Goal: Task Accomplishment & Management: Manage account settings

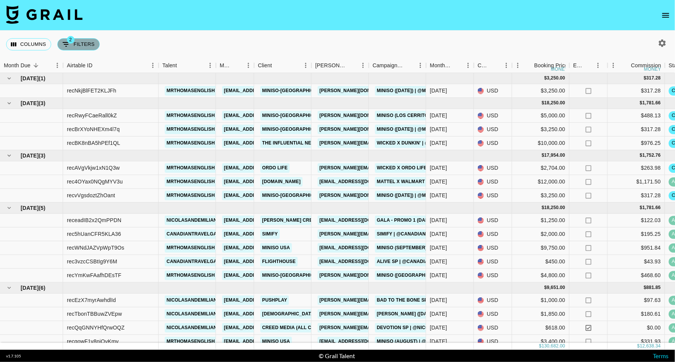
click at [84, 45] on button "2 Filters" at bounding box center [78, 44] width 42 height 12
select select "status"
select select "not"
select select "declined"
select select "status"
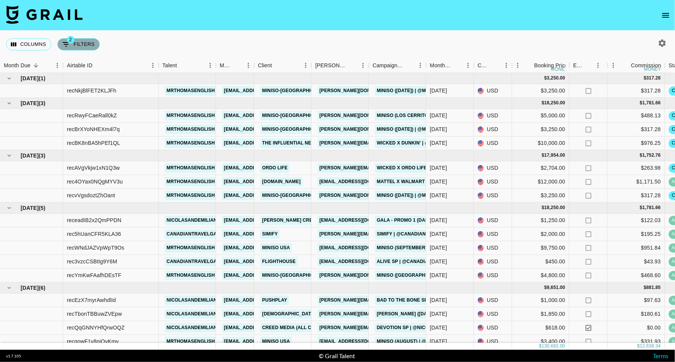
select select "not"
select select "cancelled"
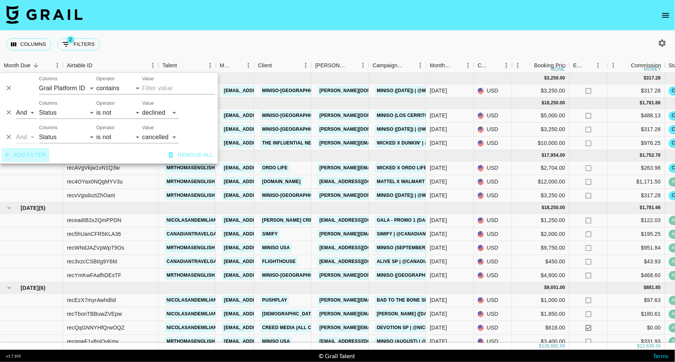
click at [25, 156] on button "Add filter" at bounding box center [26, 155] width 48 height 14
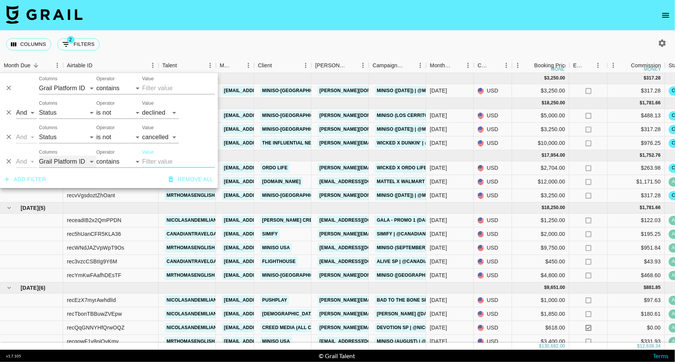
click at [60, 160] on select "Grail Platform ID Airtable ID Talent Manager Client [PERSON_NAME] Campaign (Typ…" at bounding box center [67, 161] width 57 height 12
select select "talentName"
click at [39, 155] on select "Grail Platform ID Airtable ID Talent Manager Client [PERSON_NAME] Campaign (Typ…" at bounding box center [67, 161] width 57 height 12
click at [172, 161] on input "Value" at bounding box center [178, 161] width 73 height 12
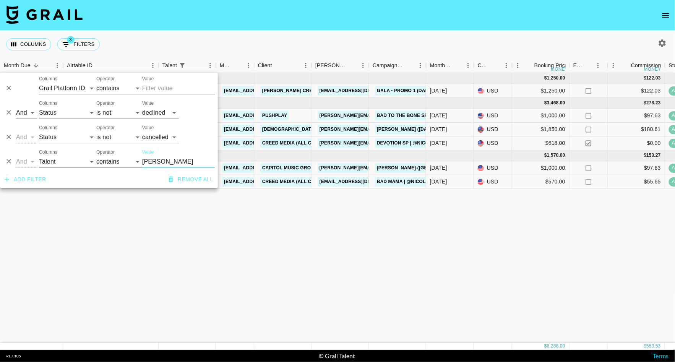
type input "[PERSON_NAME]"
click at [305, 234] on div "[DATE] ( 1 ) $ 1,250.00 $ 122.03 receadIB2x2QmPPDN nicolasandemiliano [EMAIL_AD…" at bounding box center [577, 208] width 1154 height 270
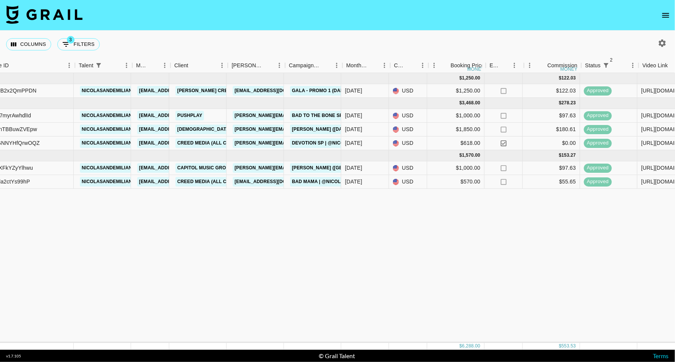
scroll to position [0, 86]
click at [85, 45] on button "3 Filters" at bounding box center [78, 44] width 42 height 12
select select "status"
select select "not"
select select "declined"
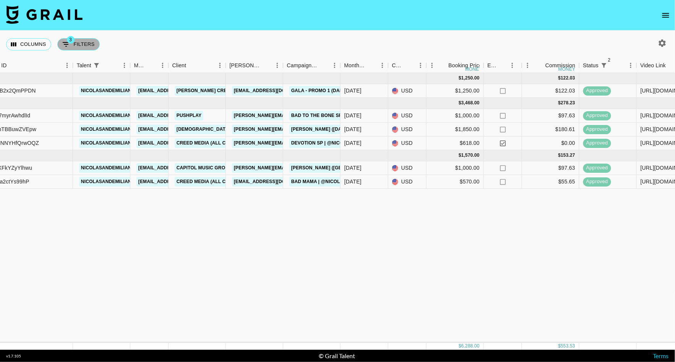
select select "status"
select select "not"
select select "cancelled"
select select "talentName"
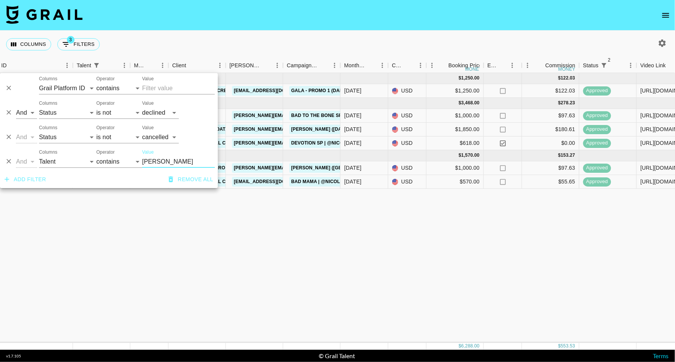
click at [10, 162] on icon "Delete" at bounding box center [8, 161] width 5 height 5
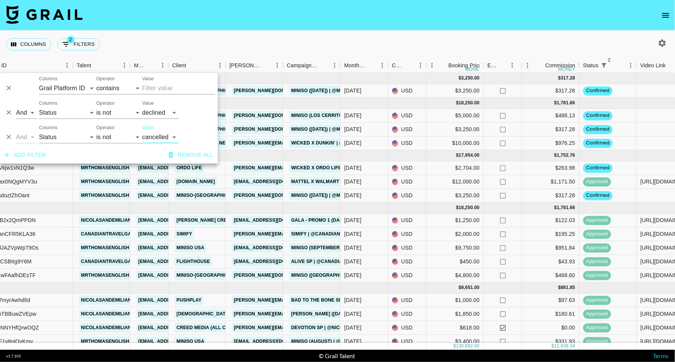
click at [154, 46] on div "Columns 2 Filters + Booking" at bounding box center [337, 45] width 675 height 28
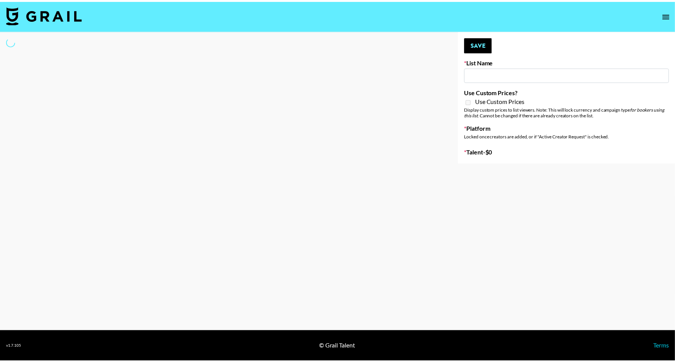
scroll to position [522, 0]
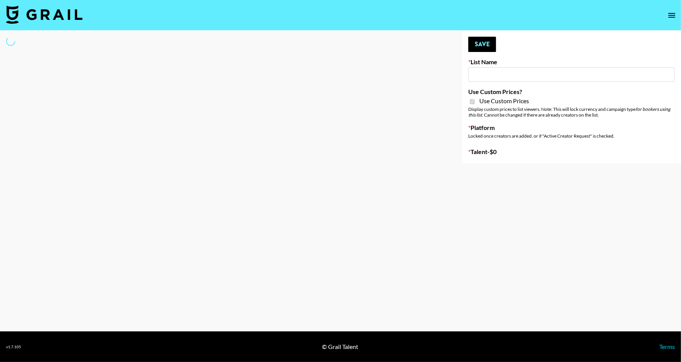
type input "Devon+Lang"
checkbox input "true"
select select "Song"
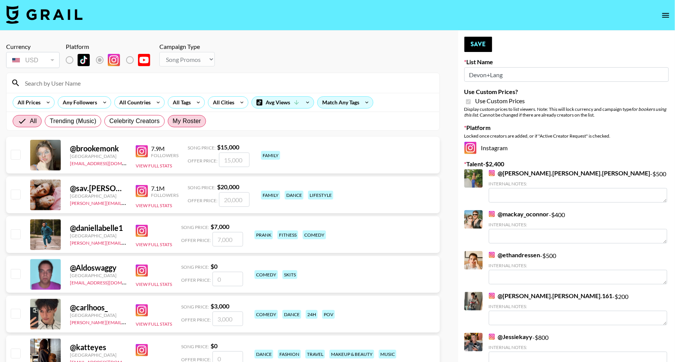
click at [182, 123] on span "My Roster" at bounding box center [187, 121] width 28 height 9
click at [173, 121] on input "My Roster" at bounding box center [173, 121] width 0 height 0
radio input "true"
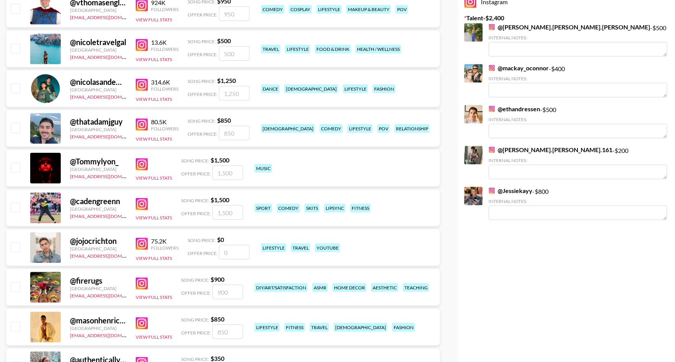
scroll to position [146, 0]
click at [15, 128] on input "checkbox" at bounding box center [15, 127] width 9 height 9
checkbox input "true"
type input "850"
type textarea "0"
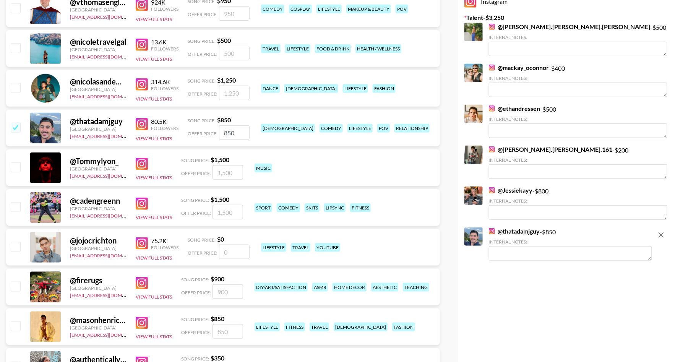
drag, startPoint x: 240, startPoint y: 133, endPoint x: 202, endPoint y: 131, distance: 37.9
click at [202, 131] on div "Offer Price: 850" at bounding box center [219, 132] width 62 height 15
type input "5"
checkbox input "false"
checkbox input "true"
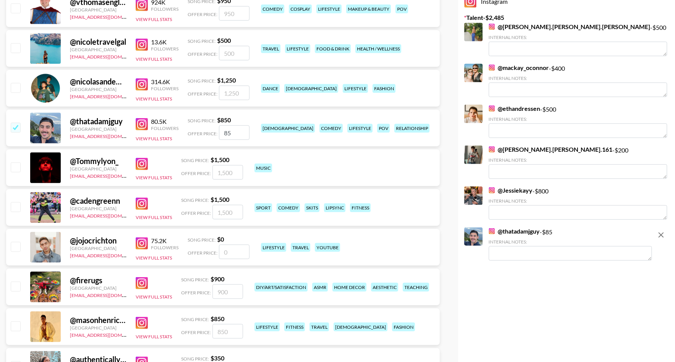
type input "850"
click at [18, 324] on input "checkbox" at bounding box center [15, 325] width 9 height 9
checkbox input "true"
type input "850"
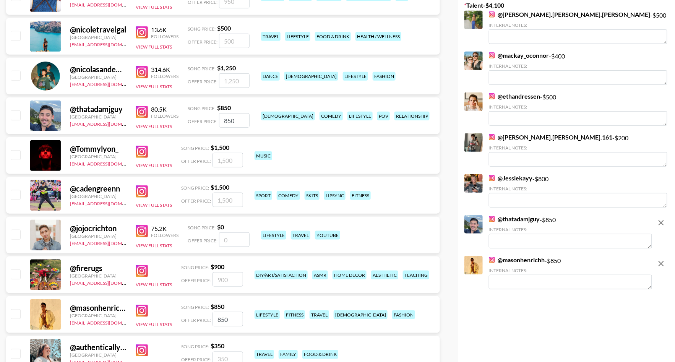
checkbox input "false"
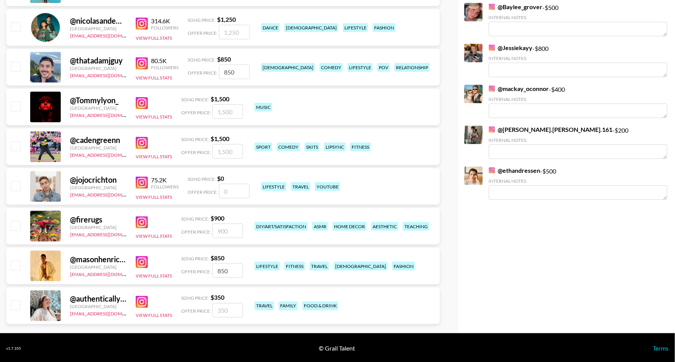
scroll to position [205, 0]
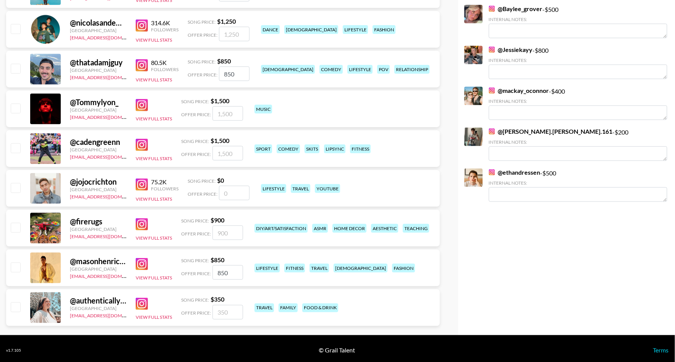
click at [18, 267] on input "checkbox" at bounding box center [15, 266] width 9 height 9
checkbox input "true"
click at [14, 70] on input "checkbox" at bounding box center [15, 68] width 9 height 9
checkbox input "true"
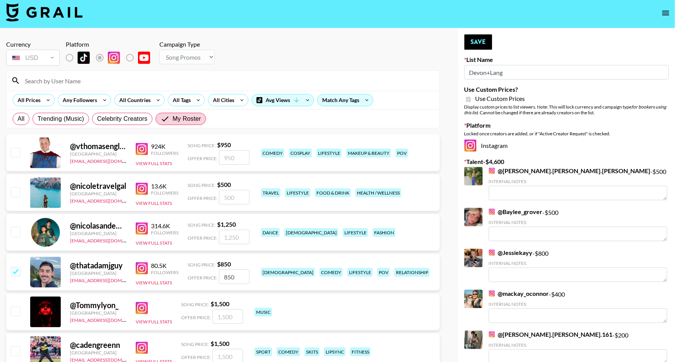
scroll to position [0, 0]
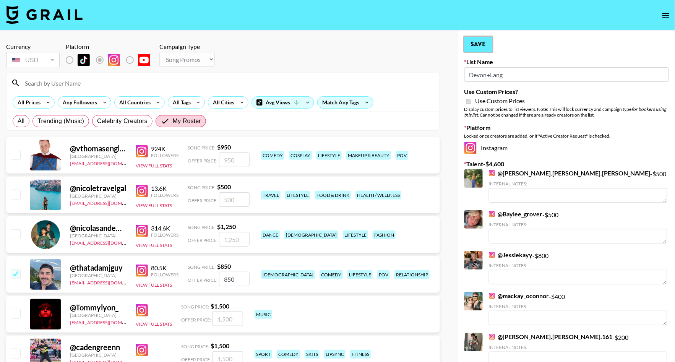
click at [476, 47] on button "Save" at bounding box center [478, 44] width 28 height 15
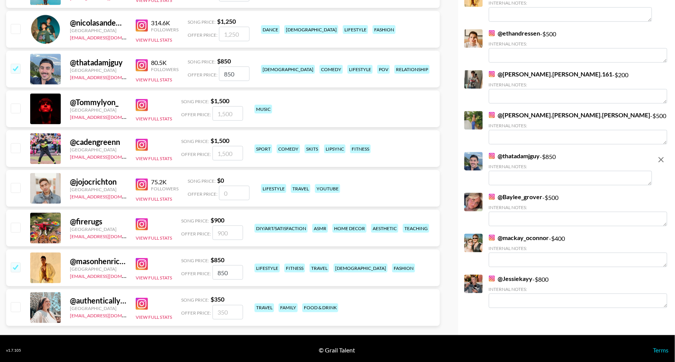
scroll to position [204, 0]
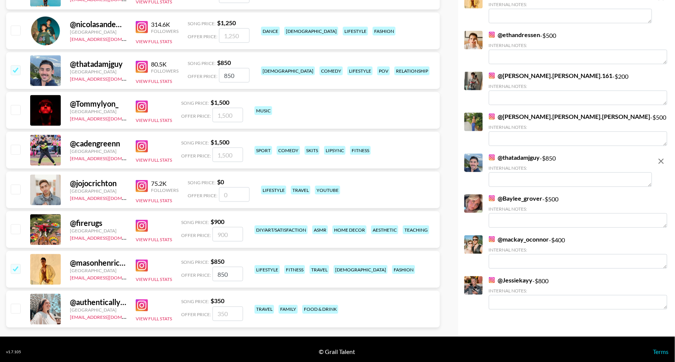
drag, startPoint x: 233, startPoint y: 275, endPoint x: 210, endPoint y: 274, distance: 22.6
click at [210, 274] on div "Offer Price: 850" at bounding box center [212, 274] width 62 height 15
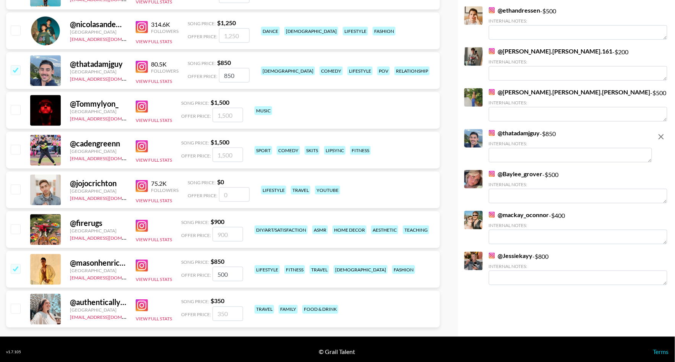
type input "500"
drag, startPoint x: 237, startPoint y: 76, endPoint x: 198, endPoint y: 77, distance: 39.4
click at [199, 77] on div "Offer Price: 850" at bounding box center [219, 75] width 62 height 15
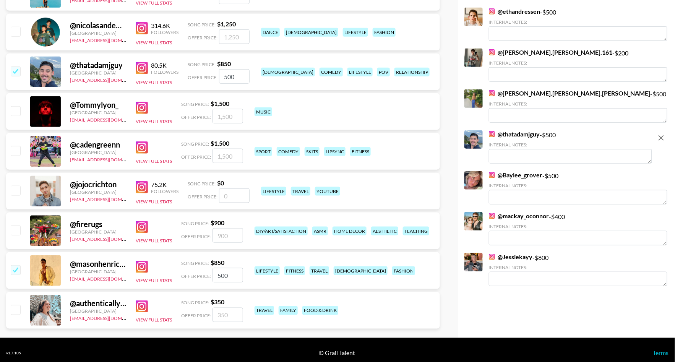
scroll to position [0, 0]
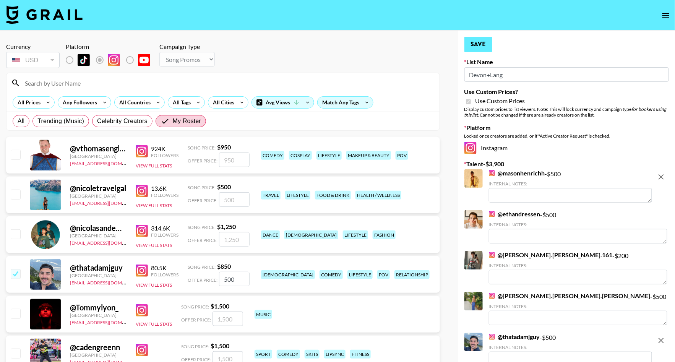
type input "500"
click at [486, 41] on button "Save" at bounding box center [478, 44] width 28 height 15
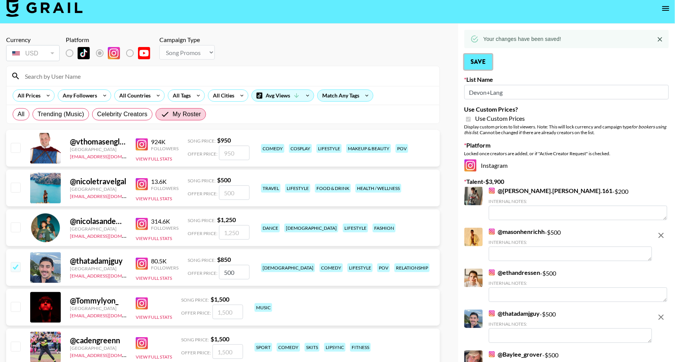
scroll to position [2, 0]
